Goal: Find specific page/section: Find specific page/section

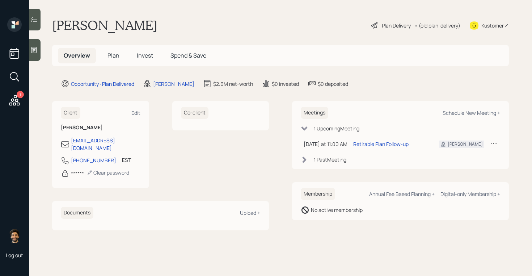
click at [154, 58] on h5 "Invest" at bounding box center [145, 56] width 28 height 16
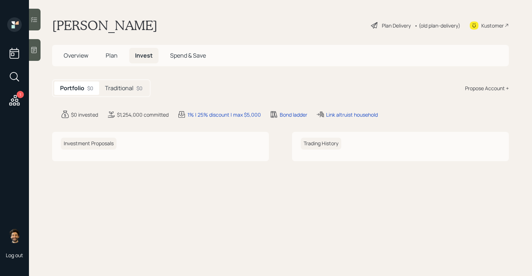
click at [126, 86] on h5 "Traditional" at bounding box center [119, 88] width 29 height 7
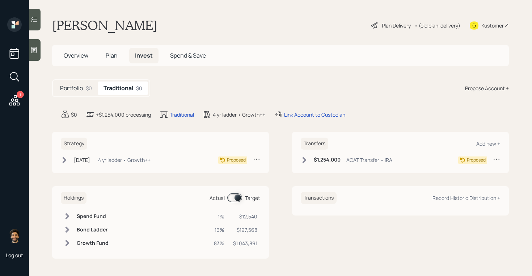
click at [114, 50] on h5 "Plan" at bounding box center [112, 56] width 24 height 16
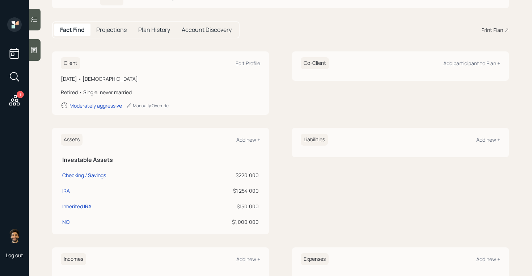
scroll to position [56, 0]
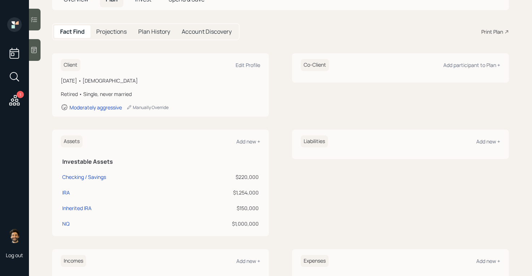
click at [15, 97] on icon at bounding box center [14, 100] width 10 height 10
